Goal: Task Accomplishment & Management: Use online tool/utility

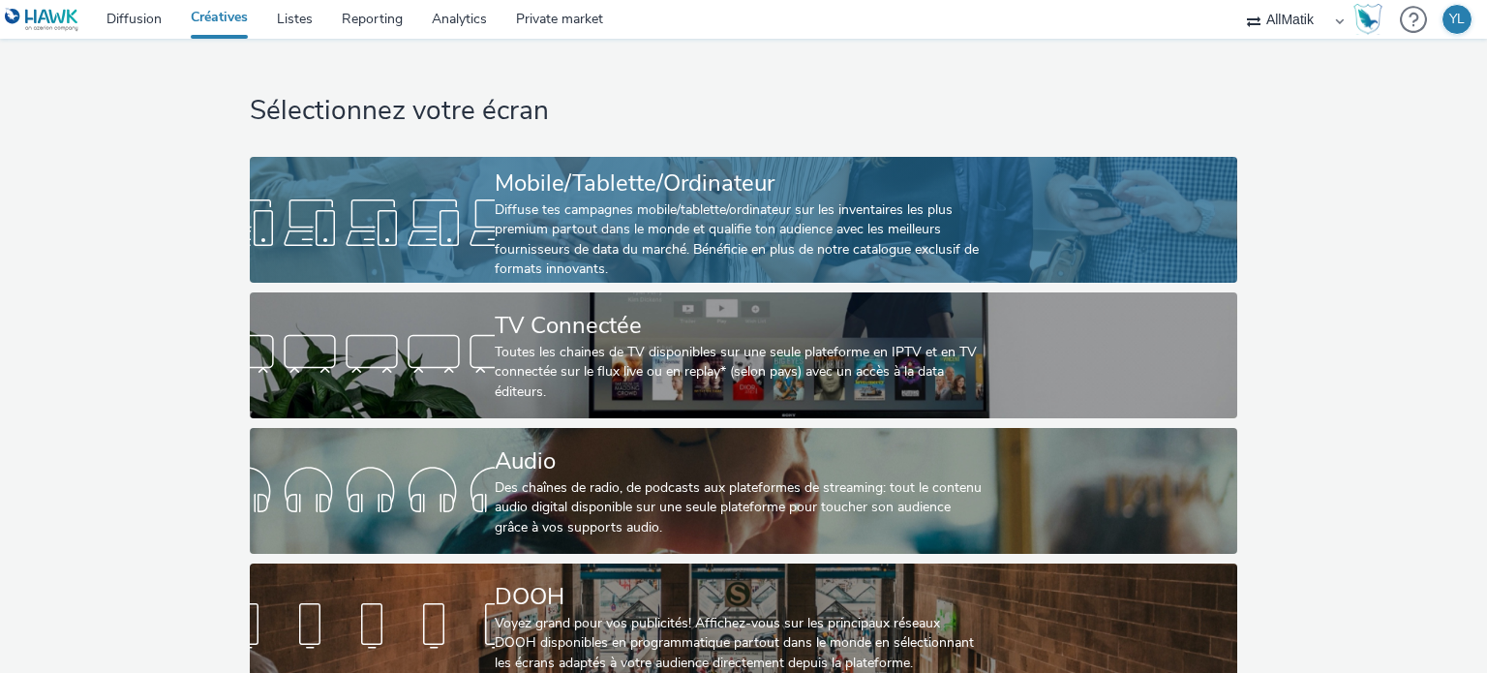
click at [643, 216] on div "Diffuse tes campagnes mobile/tablette/ordinateur sur les inventaires les plus p…" at bounding box center [740, 239] width 490 height 79
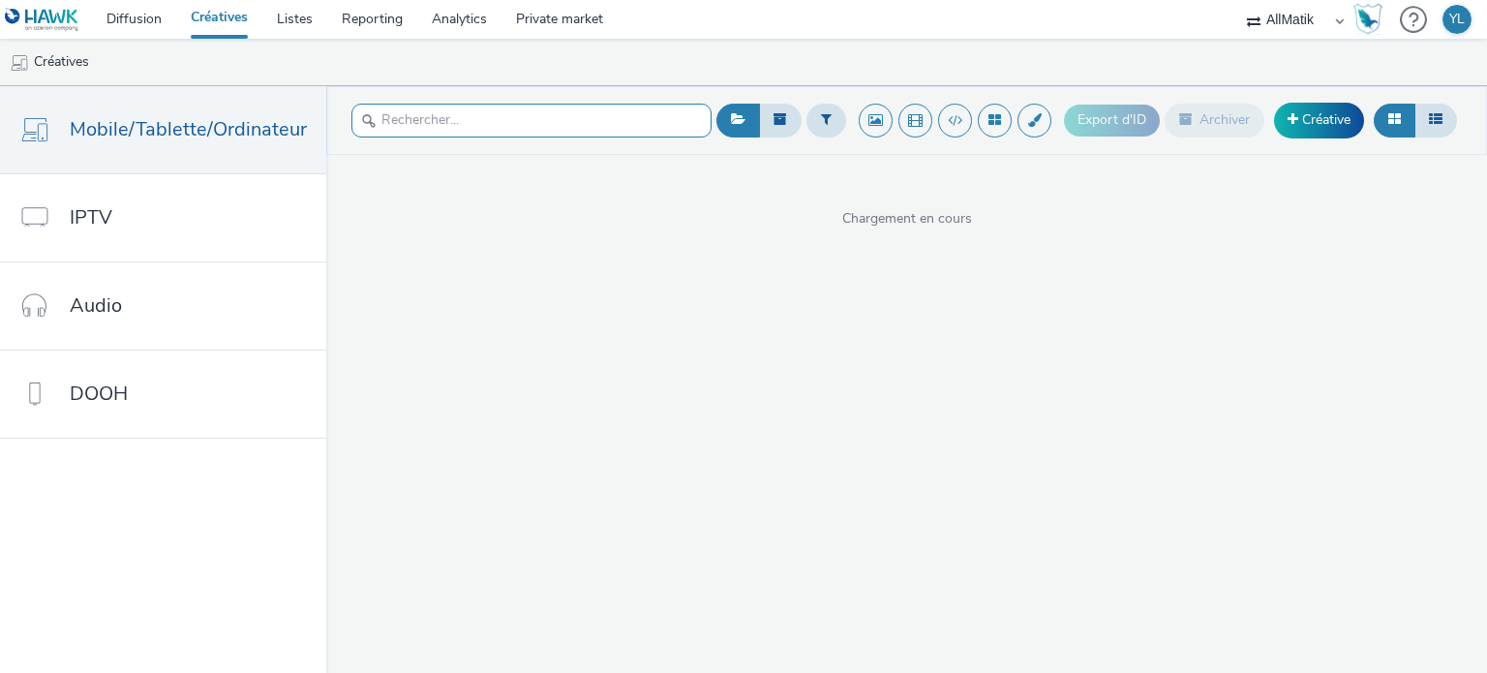
click at [459, 107] on input "text" at bounding box center [531, 121] width 360 height 34
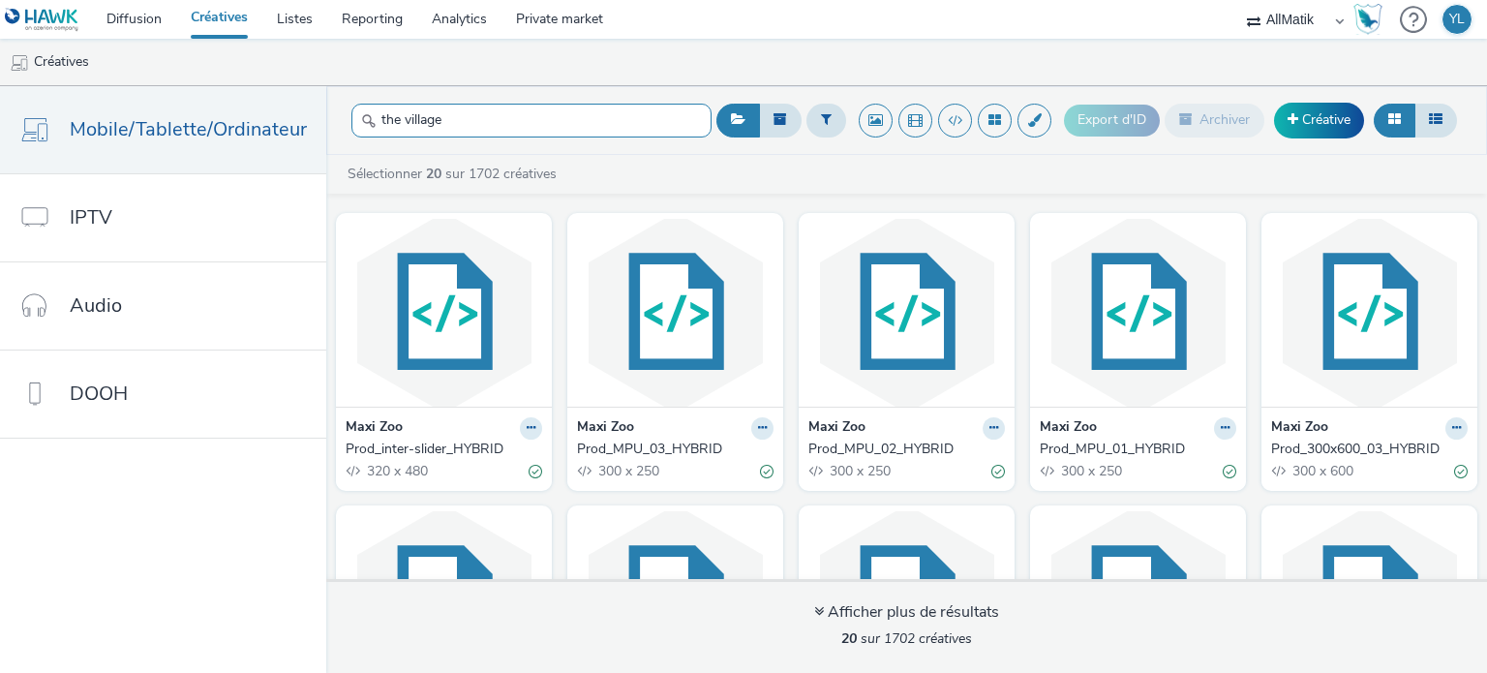
click at [457, 127] on input "the village" at bounding box center [531, 121] width 360 height 34
type input "the village"
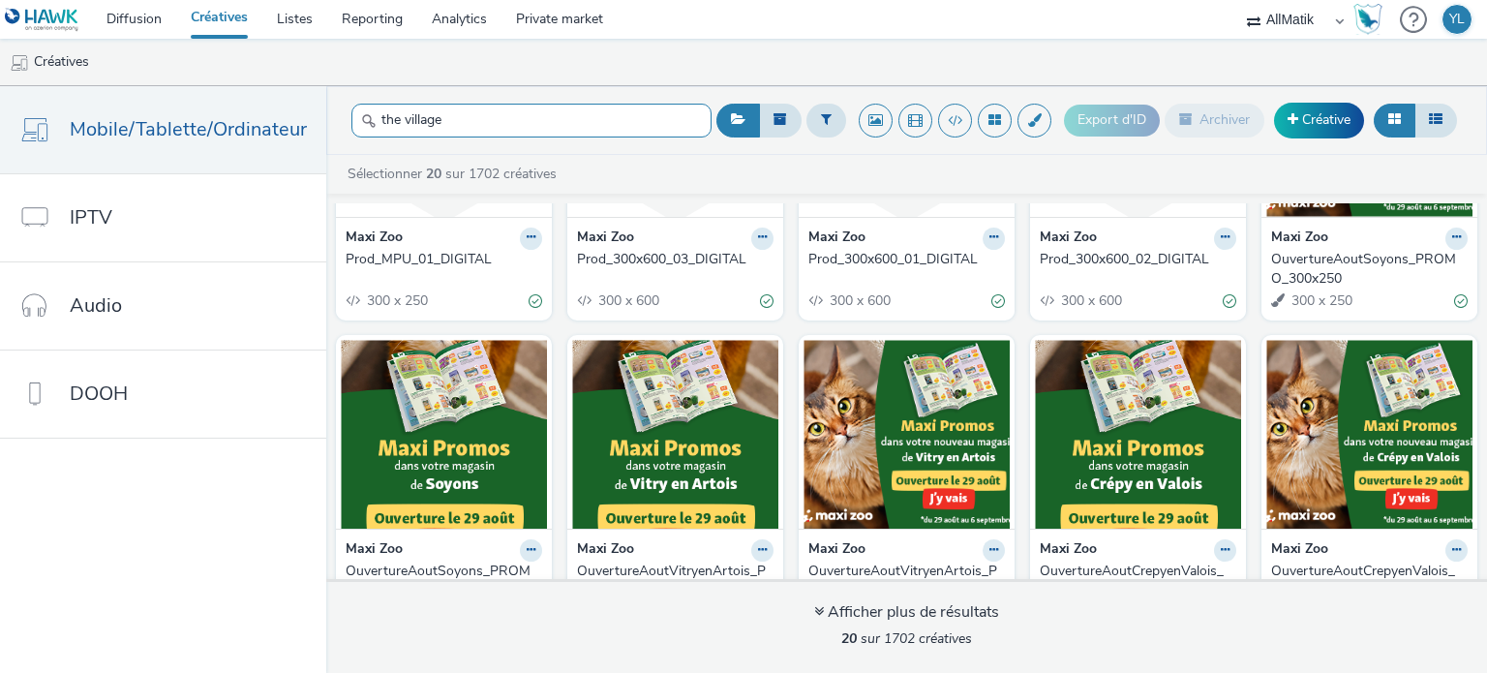
scroll to position [831, 0]
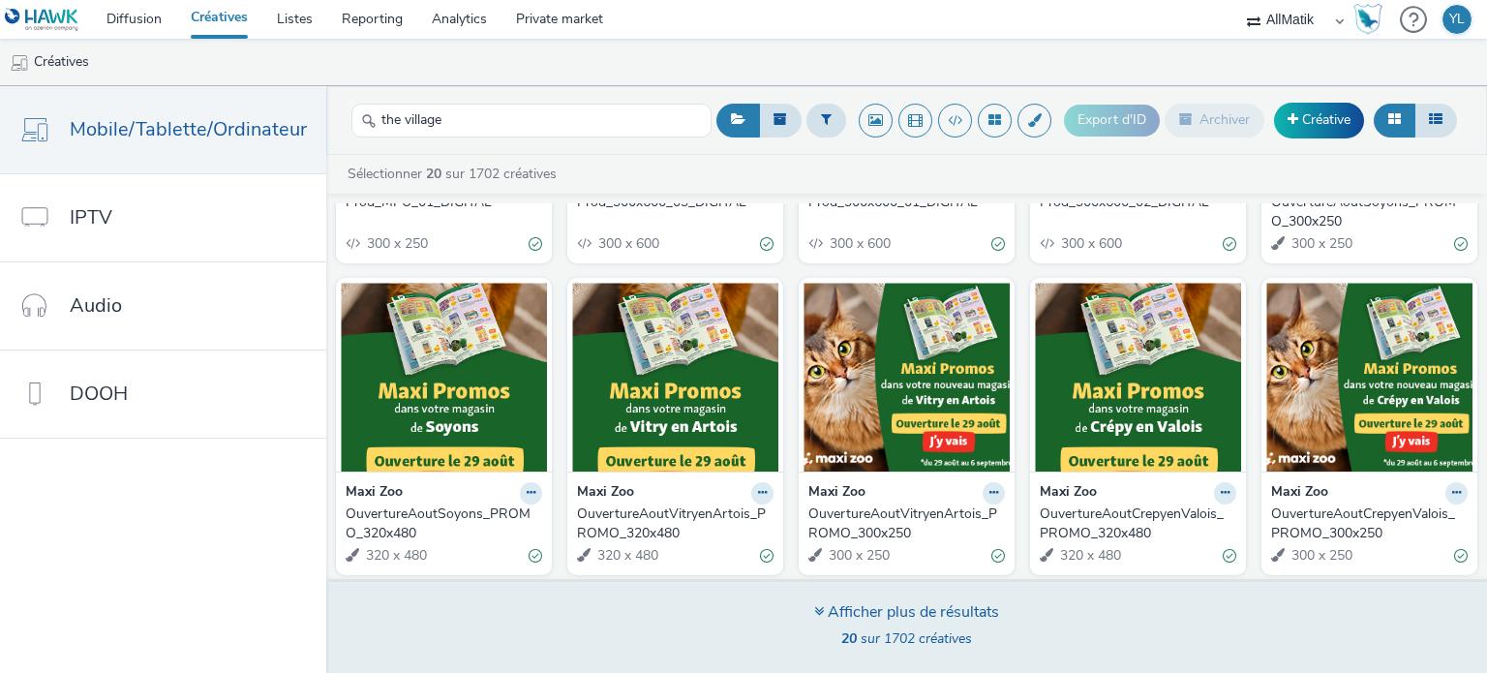
click at [871, 605] on div "Afficher plus de résultats" at bounding box center [906, 612] width 185 height 22
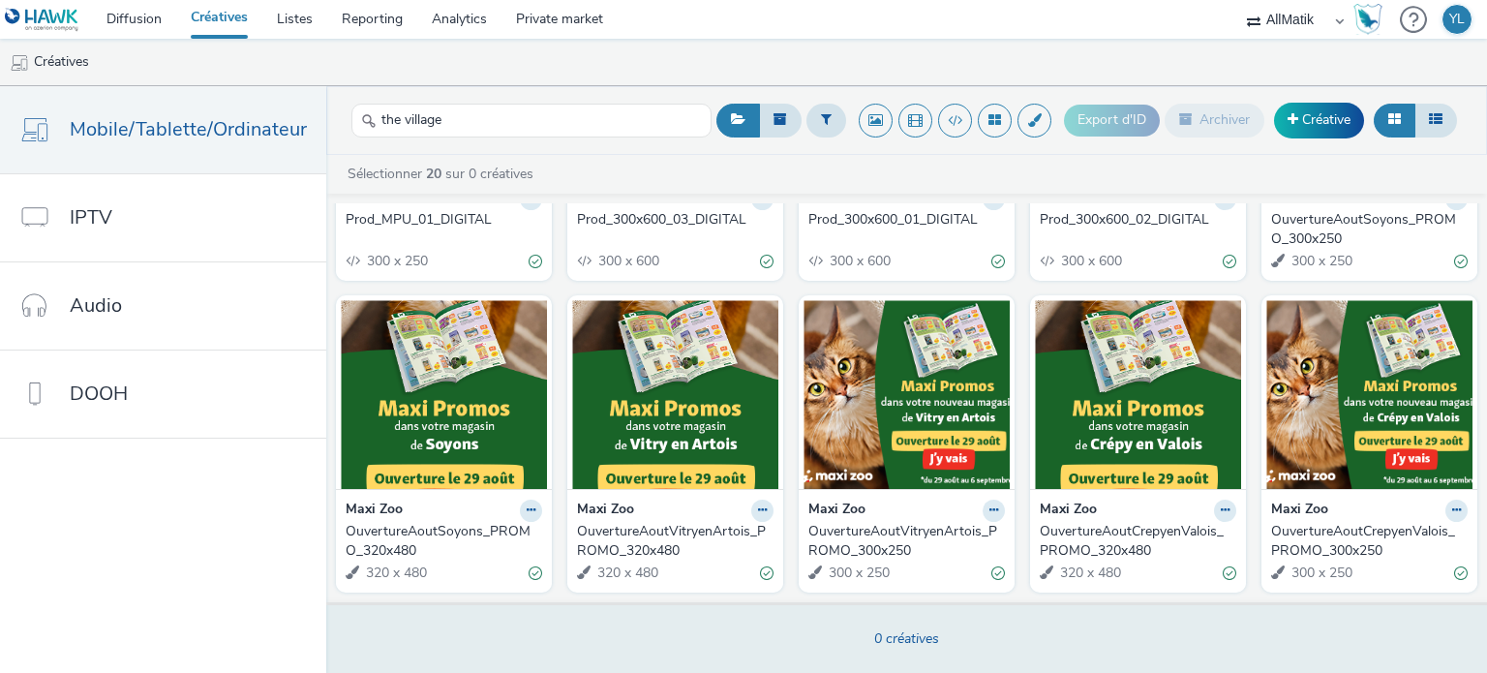
scroll to position [809, 0]
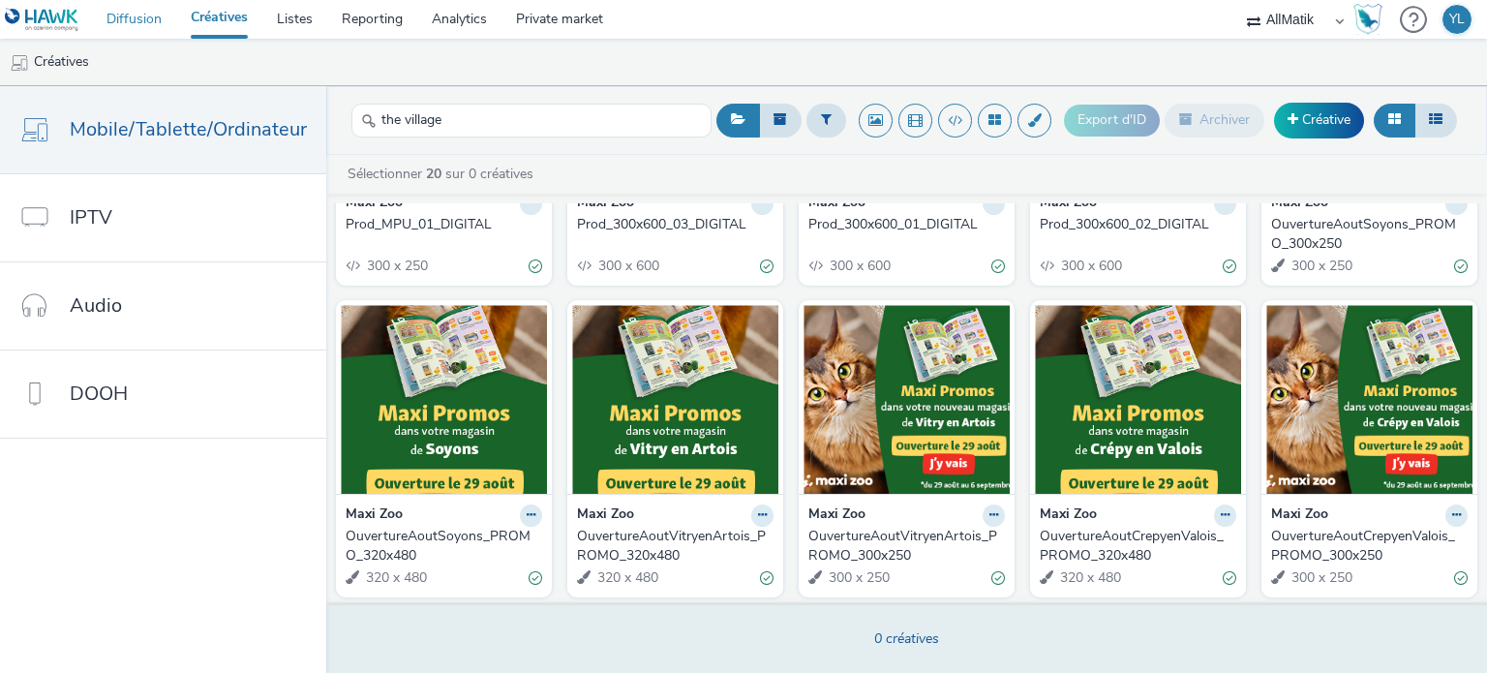
click at [146, 21] on link "Diffusion" at bounding box center [134, 19] width 84 height 39
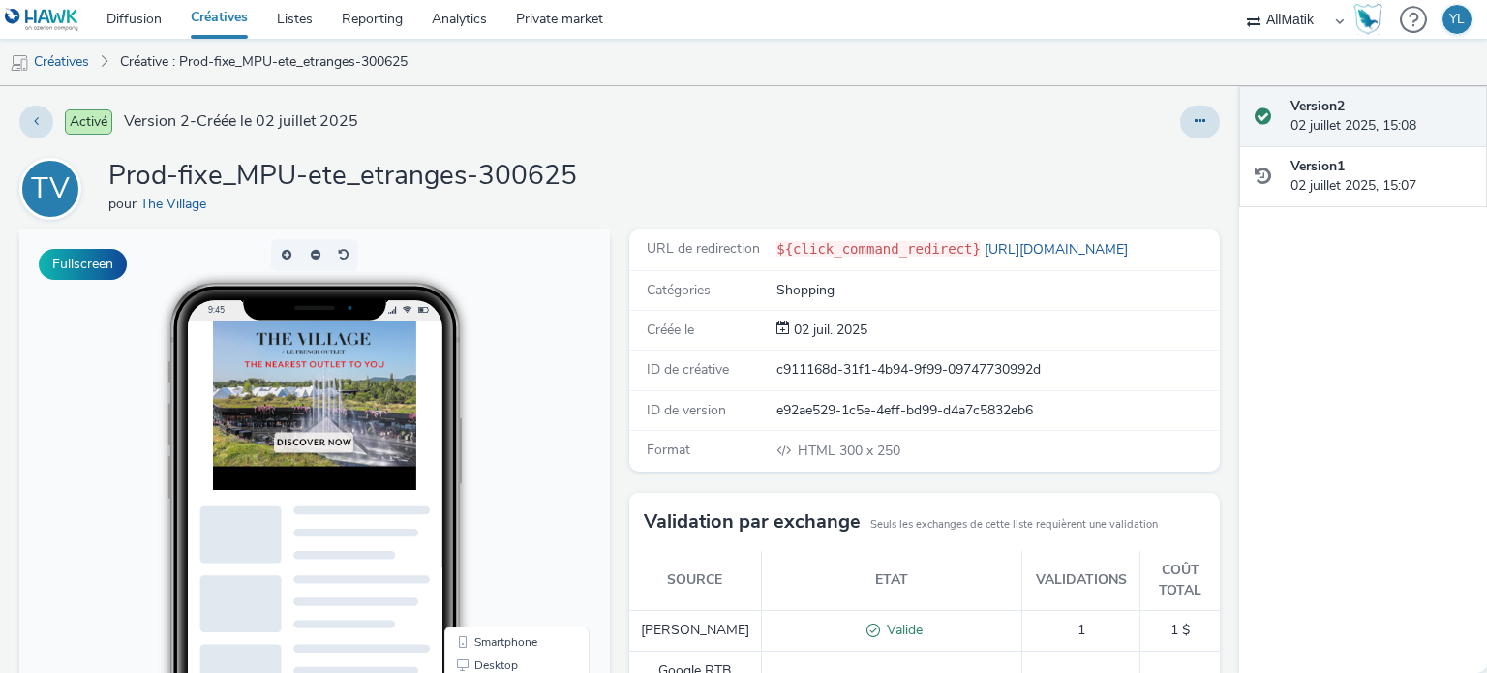
click at [957, 201] on div "TV Prod-fixe_MPU-ete_etranges-300625 pour The Village" at bounding box center [619, 189] width 1200 height 62
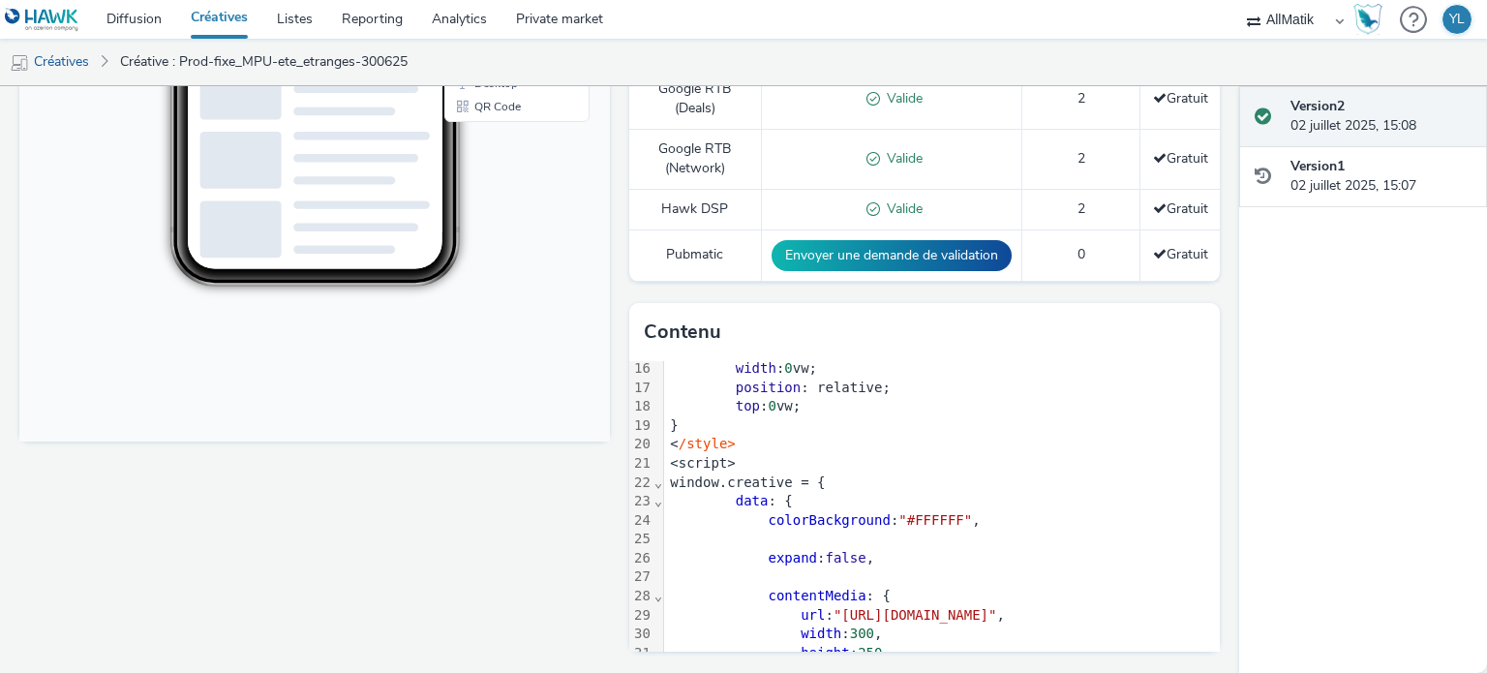
scroll to position [15, 0]
